Goal: Navigation & Orientation: Find specific page/section

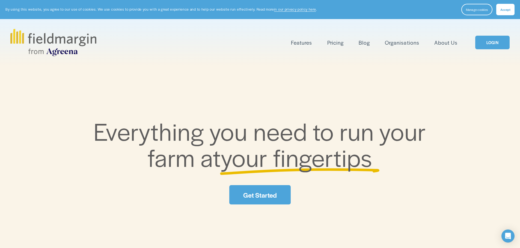
click at [487, 43] on link "LOGIN" at bounding box center [492, 43] width 34 height 14
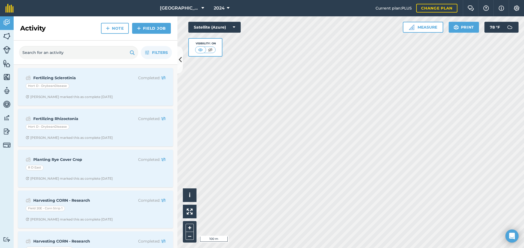
click at [359, 248] on html "North Farm 2024 Current plan : PLUS Change plan Farm Chat Help Info Settings [G…" at bounding box center [262, 124] width 524 height 248
